Goal: Task Accomplishment & Management: Manage account settings

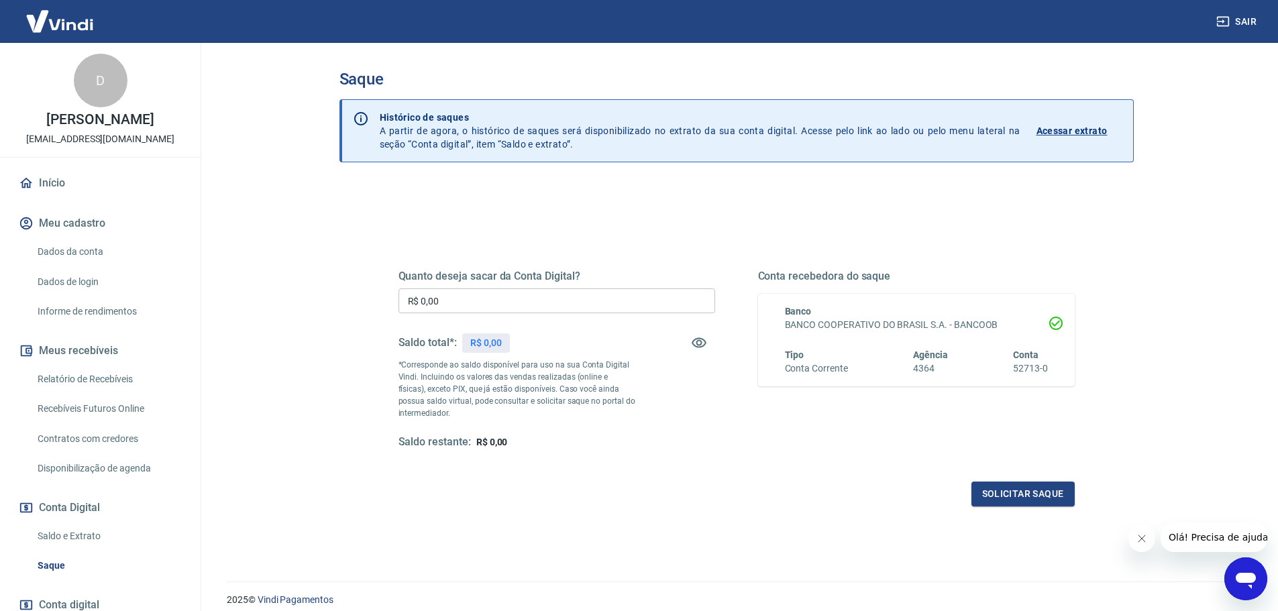
click at [927, 522] on div "Quanto deseja sacar da Conta Digital? R$ 0,00 ​ Saldo total*: R$ 0,00 *Correspo…" at bounding box center [736, 367] width 709 height 312
